Goal: Transaction & Acquisition: Purchase product/service

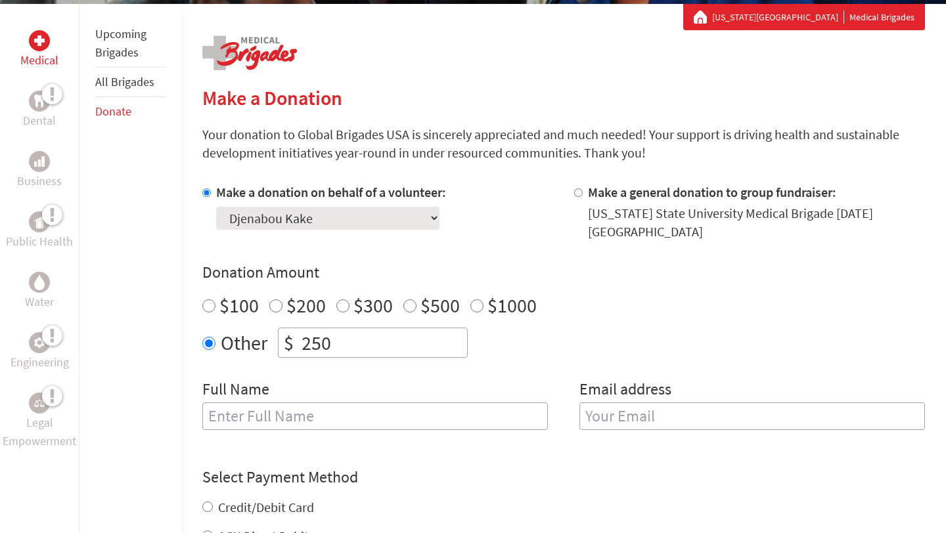
scroll to position [238, 0]
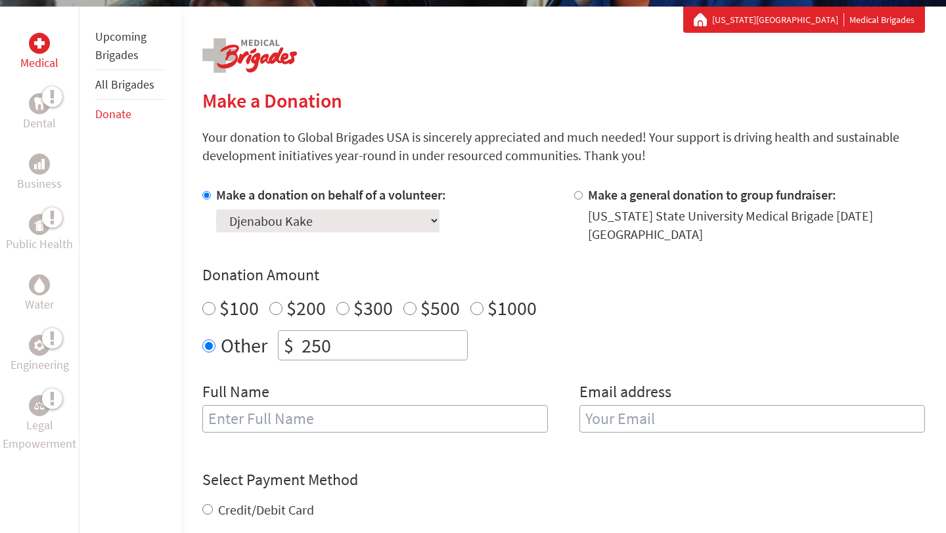
click at [348, 219] on select "Select a volunteer... [PERSON_NAME] [PERSON_NAME] [PERSON_NAME] [PERSON_NAME] […" at bounding box center [327, 221] width 223 height 23
click at [216, 210] on select "Select a volunteer... [PERSON_NAME] [PERSON_NAME] [PERSON_NAME] [PERSON_NAME] […" at bounding box center [327, 221] width 223 height 23
click at [408, 238] on div "Make a donation on behalf of a volunteer: Select a volunteer... [PERSON_NAME] […" at bounding box center [331, 215] width 230 height 58
click at [339, 225] on select "Select a volunteer... [PERSON_NAME] [PERSON_NAME] [PERSON_NAME] [PERSON_NAME] […" at bounding box center [327, 221] width 223 height 23
click at [342, 225] on select "Select a volunteer... [PERSON_NAME] [PERSON_NAME] [PERSON_NAME] [PERSON_NAME] […" at bounding box center [327, 221] width 223 height 23
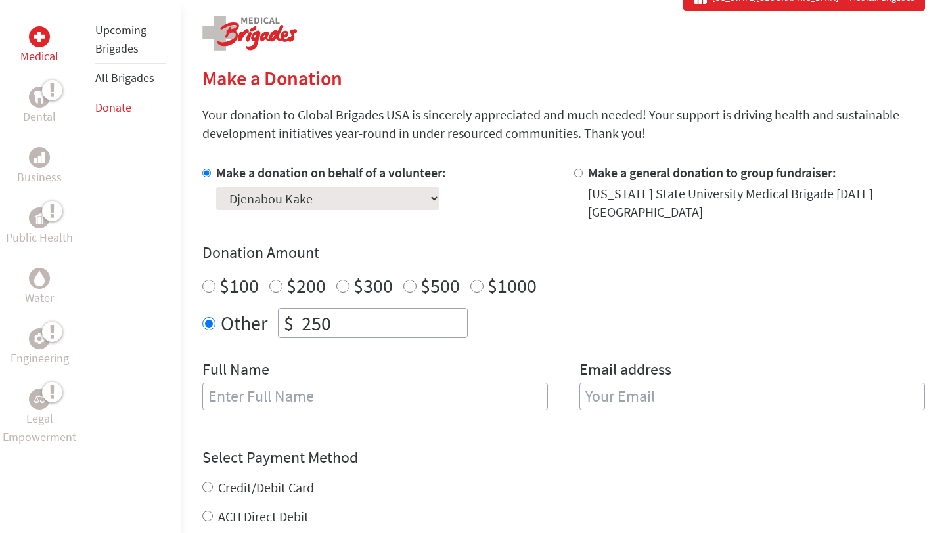
scroll to position [263, 0]
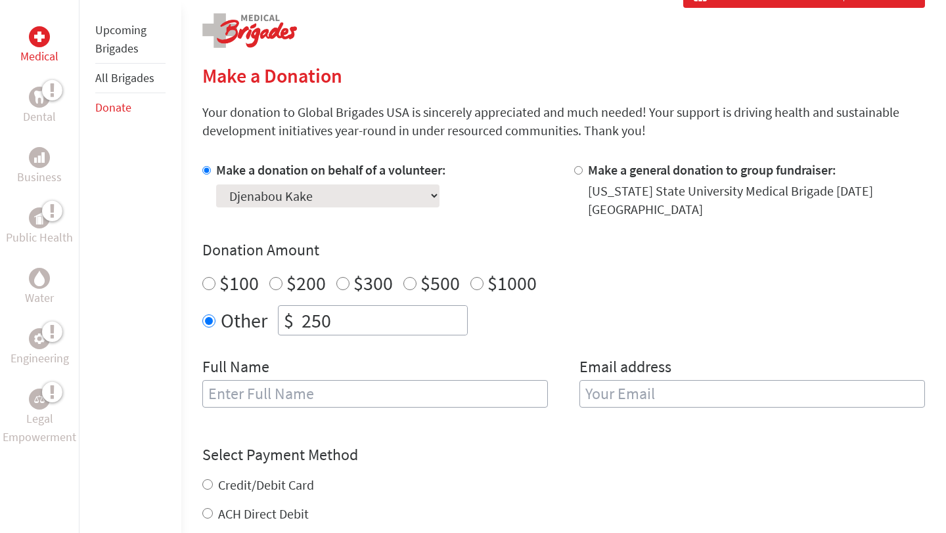
click at [341, 206] on select "Select a volunteer... [PERSON_NAME] [PERSON_NAME] [PERSON_NAME] [PERSON_NAME] […" at bounding box center [327, 196] width 223 height 23
click at [216, 185] on select "Select a volunteer... [PERSON_NAME] [PERSON_NAME] [PERSON_NAME] [PERSON_NAME] […" at bounding box center [327, 196] width 223 height 23
click at [425, 245] on h4 "Donation Amount" at bounding box center [563, 250] width 723 height 21
click at [339, 325] on input "250" at bounding box center [383, 320] width 168 height 29
click at [387, 251] on h4 "Donation Amount" at bounding box center [563, 250] width 723 height 21
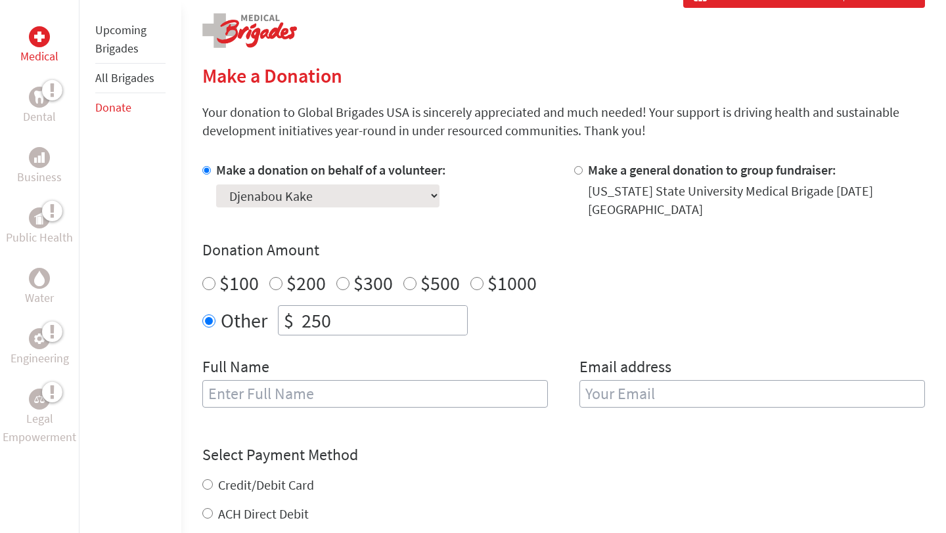
click at [308, 394] on input "text" at bounding box center [375, 394] width 346 height 28
type input "Djenabou Kake"
type input "[EMAIL_ADDRESS][DOMAIN_NAME]"
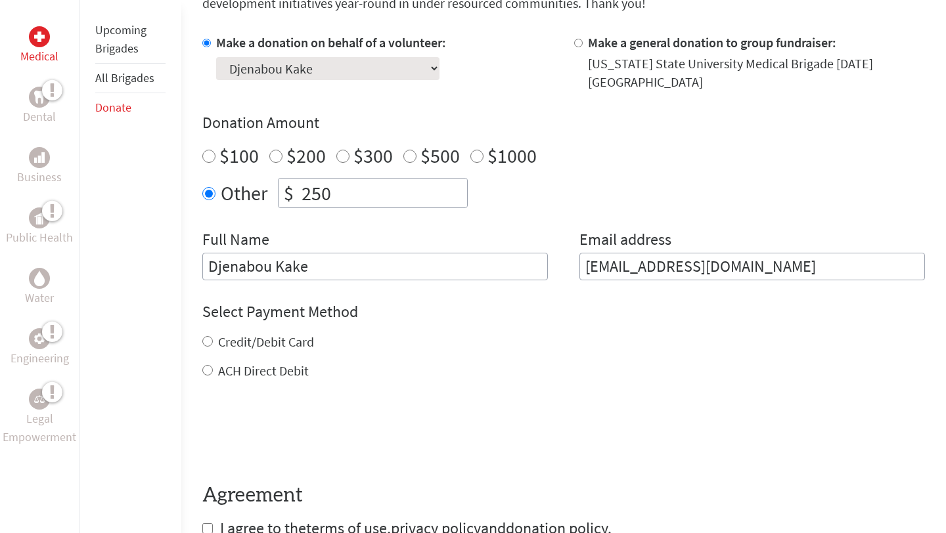
scroll to position [401, 0]
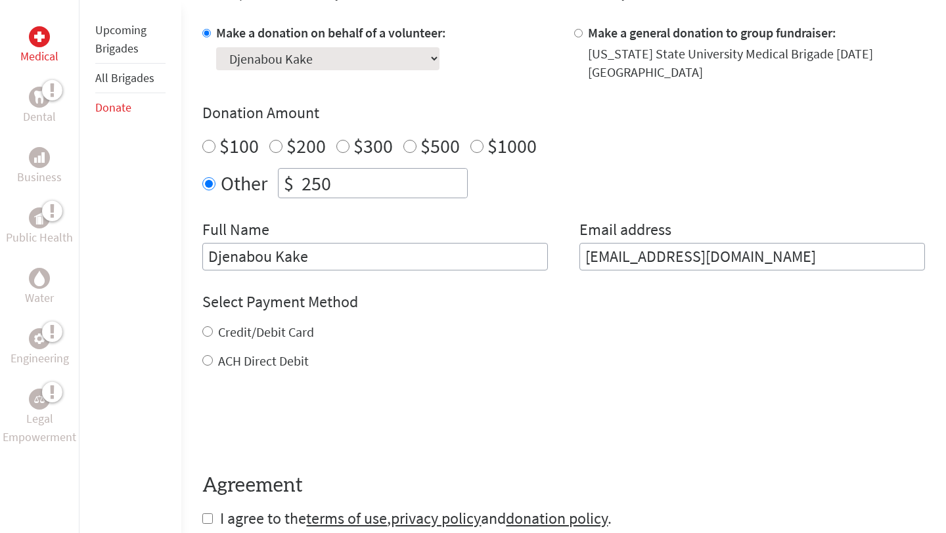
click at [204, 334] on input "Credit/Debit Card" at bounding box center [207, 332] width 11 height 11
radio input "true"
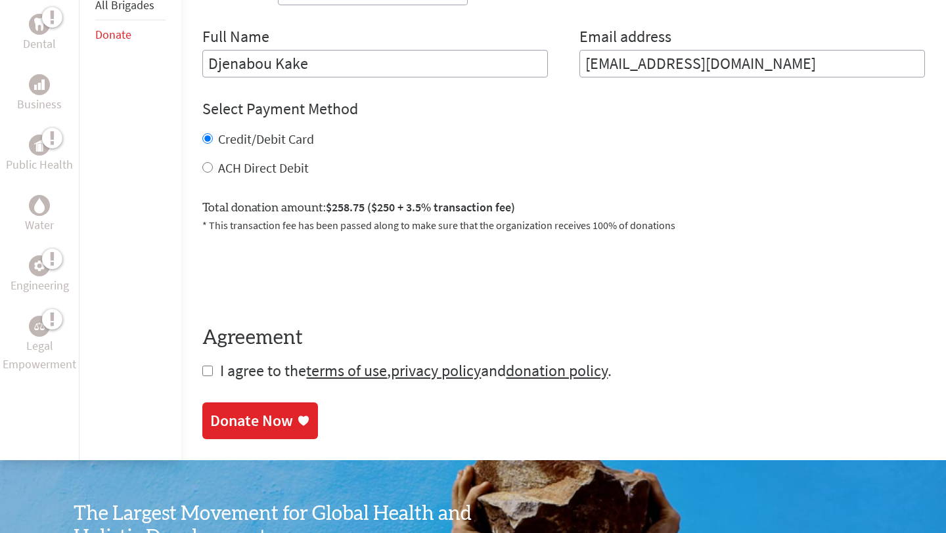
scroll to position [667, 0]
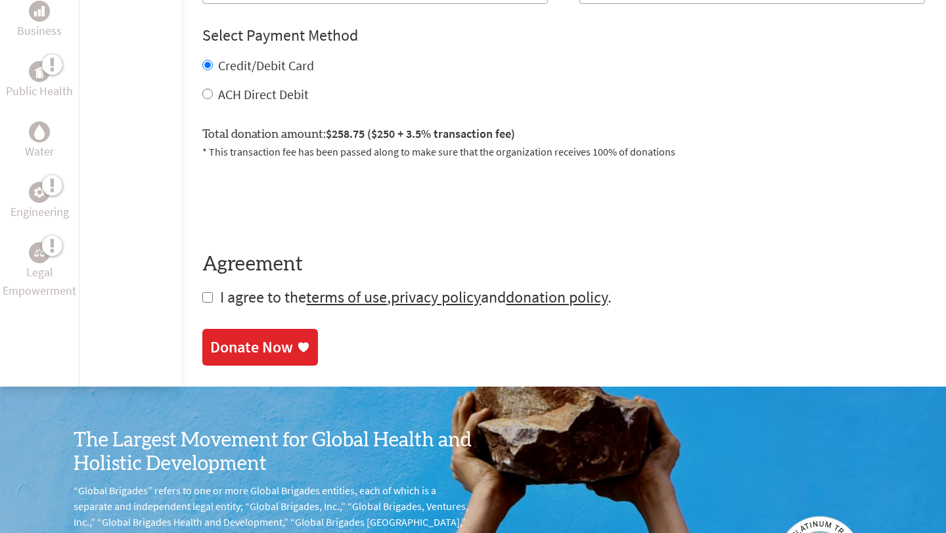
click at [208, 298] on input "checkbox" at bounding box center [207, 297] width 11 height 11
checkbox input "true"
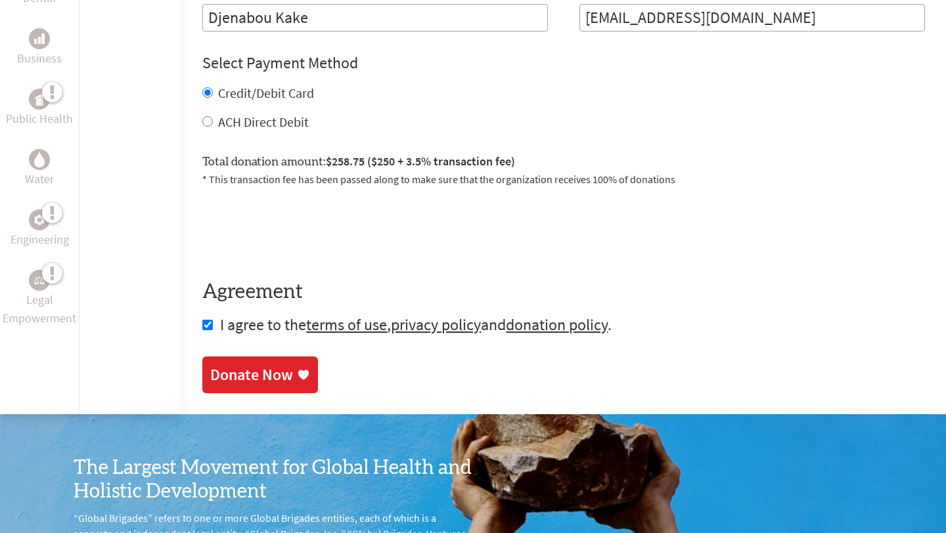
scroll to position [945, 0]
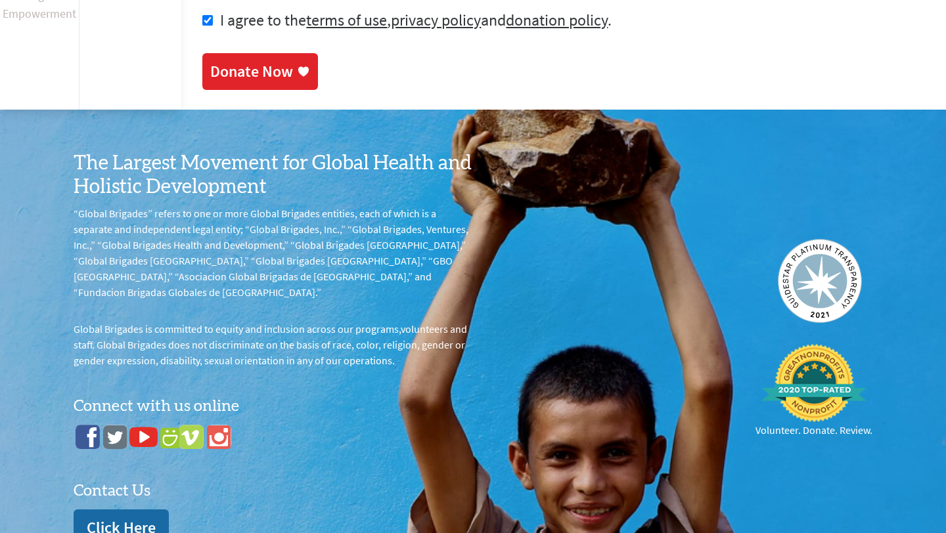
click at [265, 68] on div "Donate Now" at bounding box center [251, 71] width 83 height 21
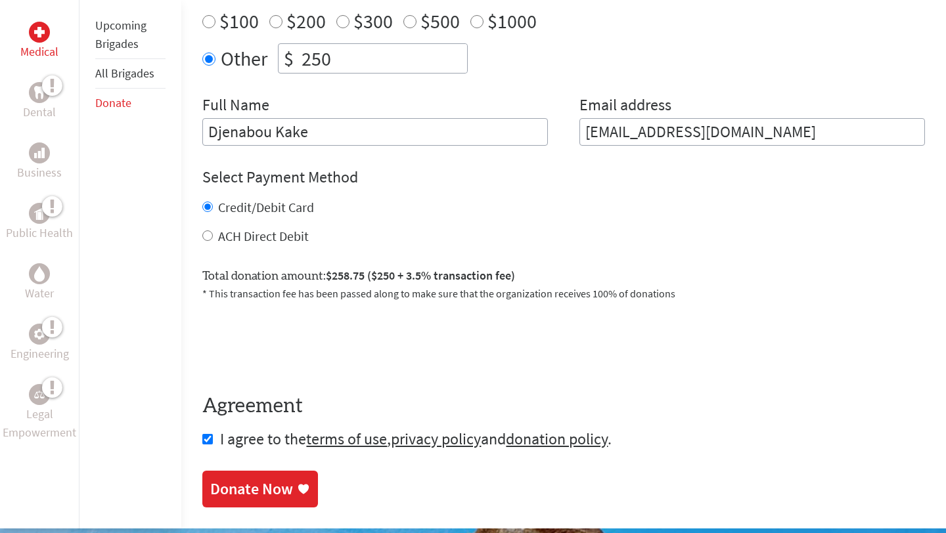
scroll to position [636, 0]
